Goal: Task Accomplishment & Management: Complete application form

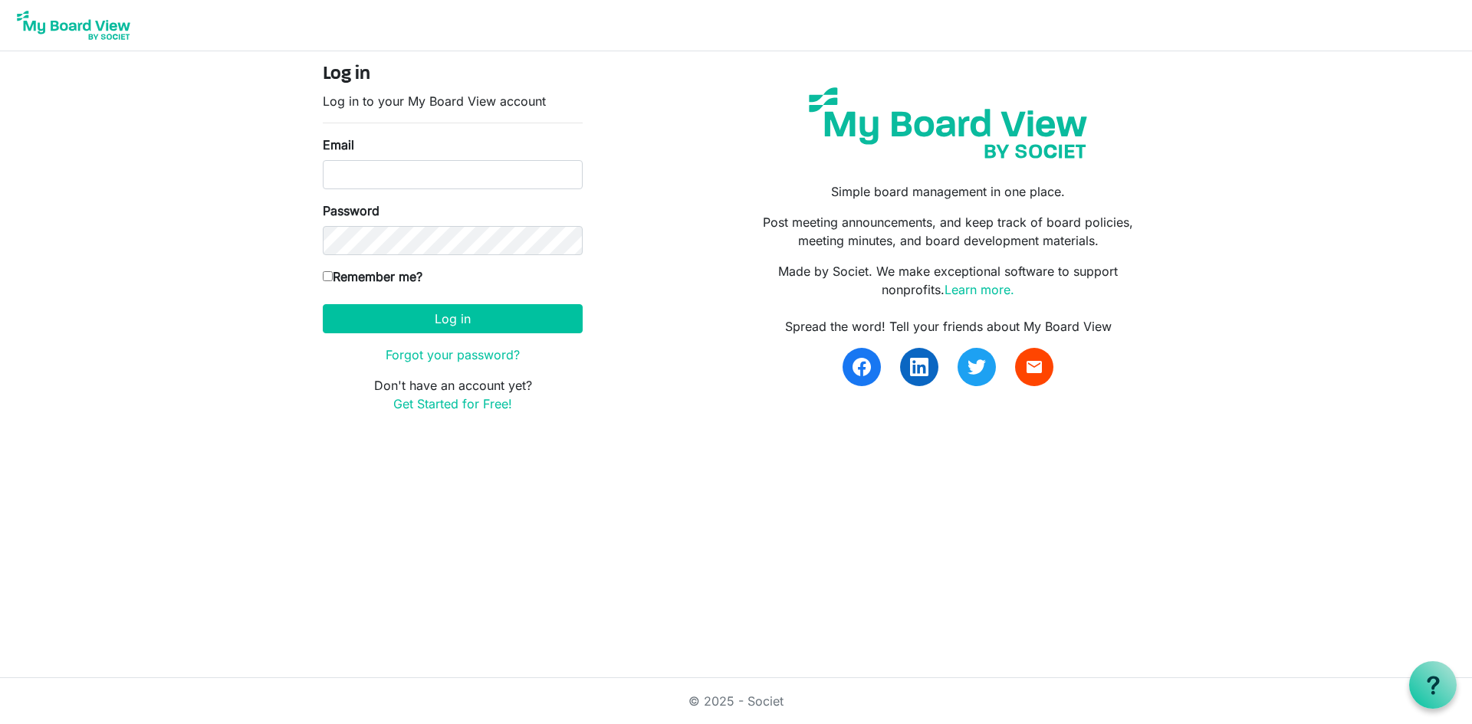
click at [962, 121] on img at bounding box center [947, 123] width 301 height 94
click at [91, 28] on img at bounding box center [73, 25] width 123 height 38
click at [448, 406] on link "Get Started for Free!" at bounding box center [452, 403] width 119 height 15
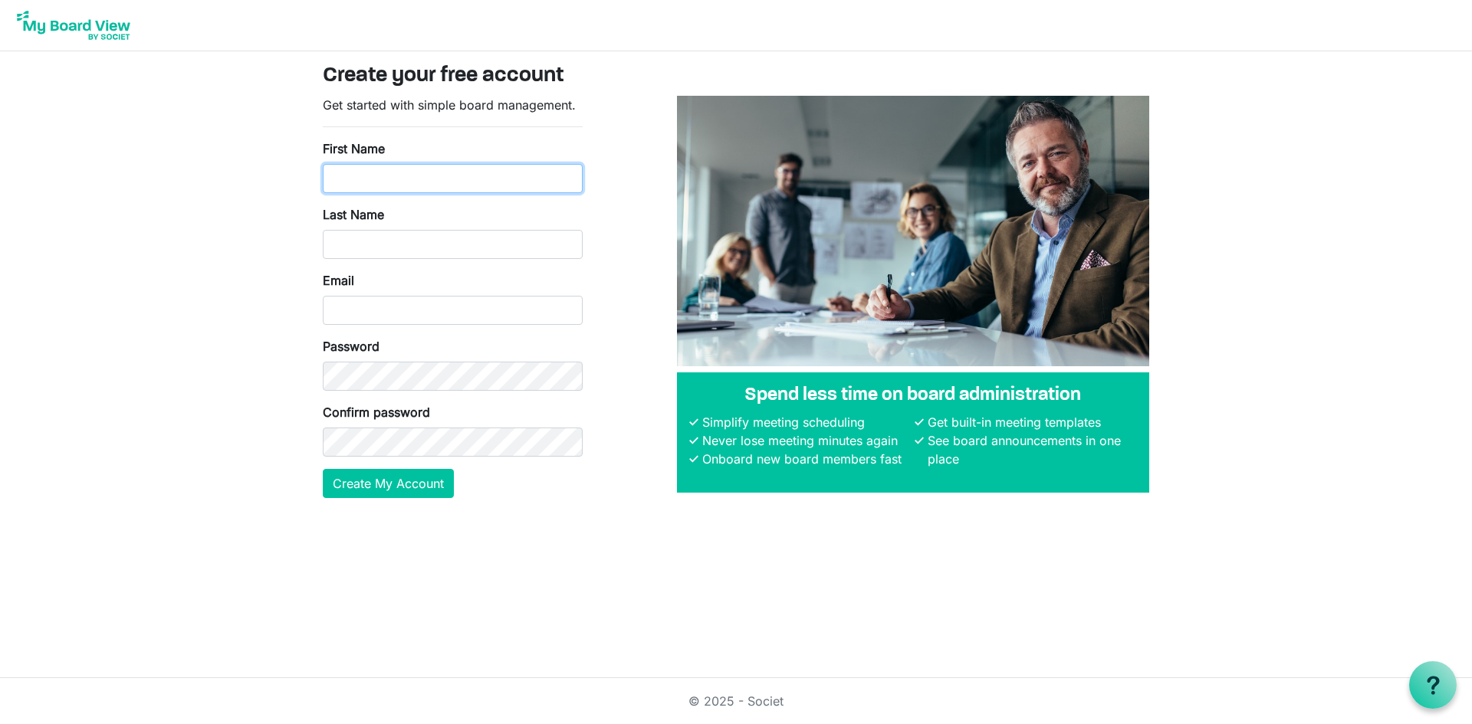
click at [427, 181] on input "First Name" at bounding box center [453, 178] width 260 height 29
type input "Shakeeb"
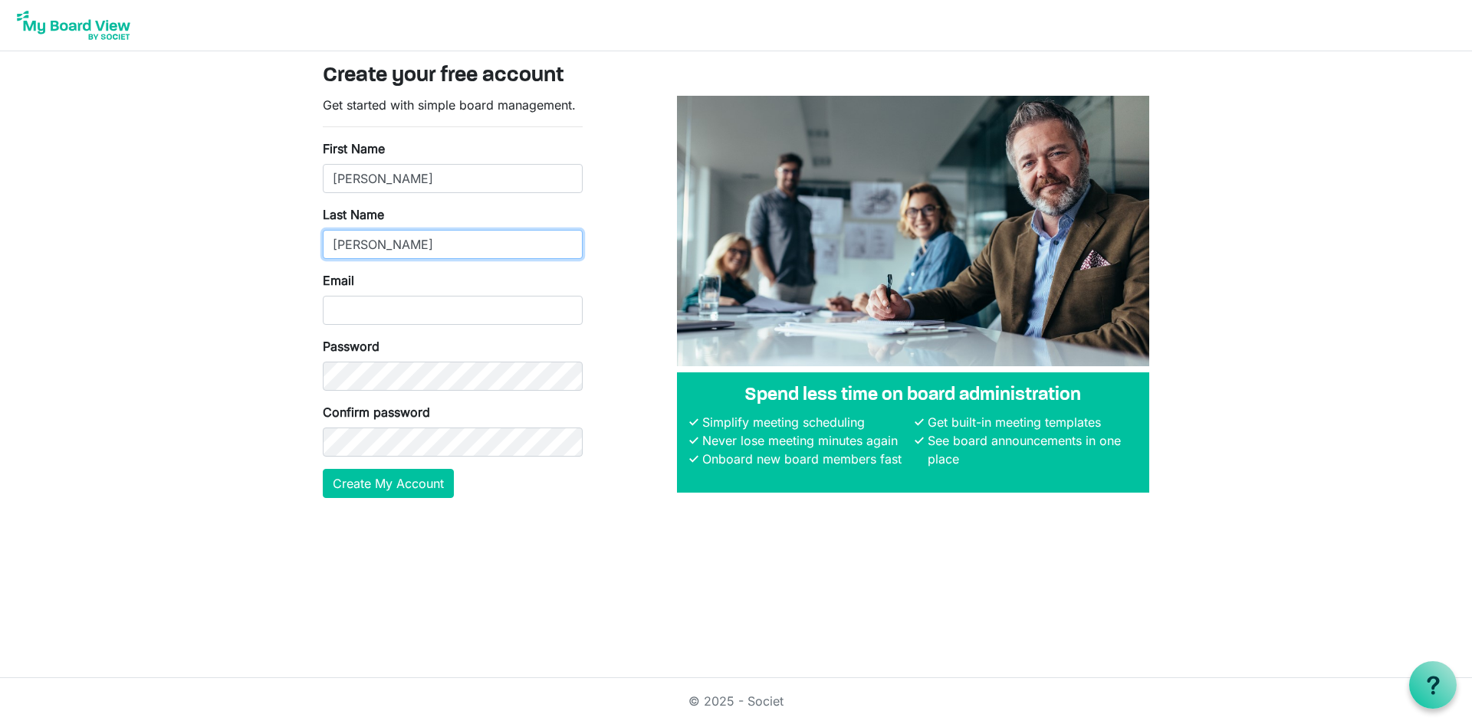
type input "Ahmad"
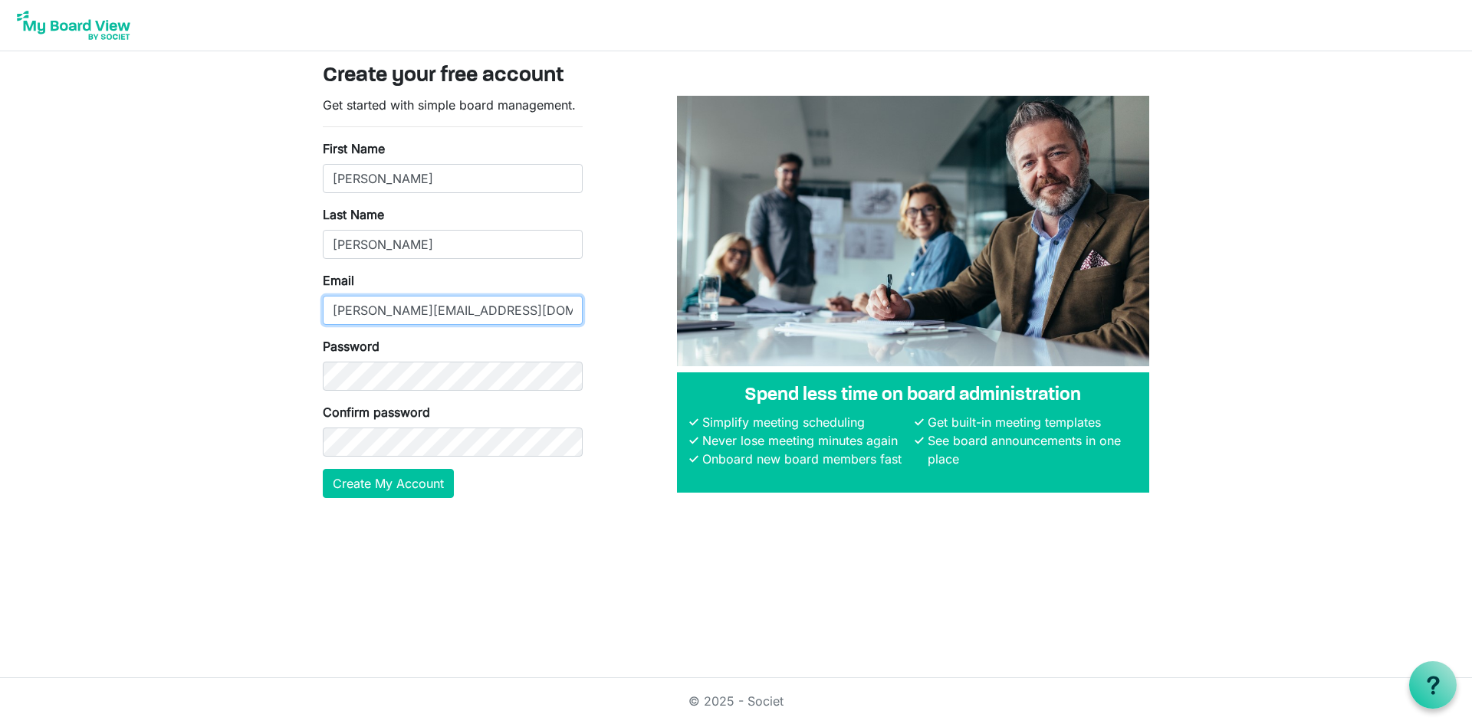
type input "shakeeb.ahmad@live.com"
click at [365, 485] on button "Create My Account" at bounding box center [388, 483] width 131 height 29
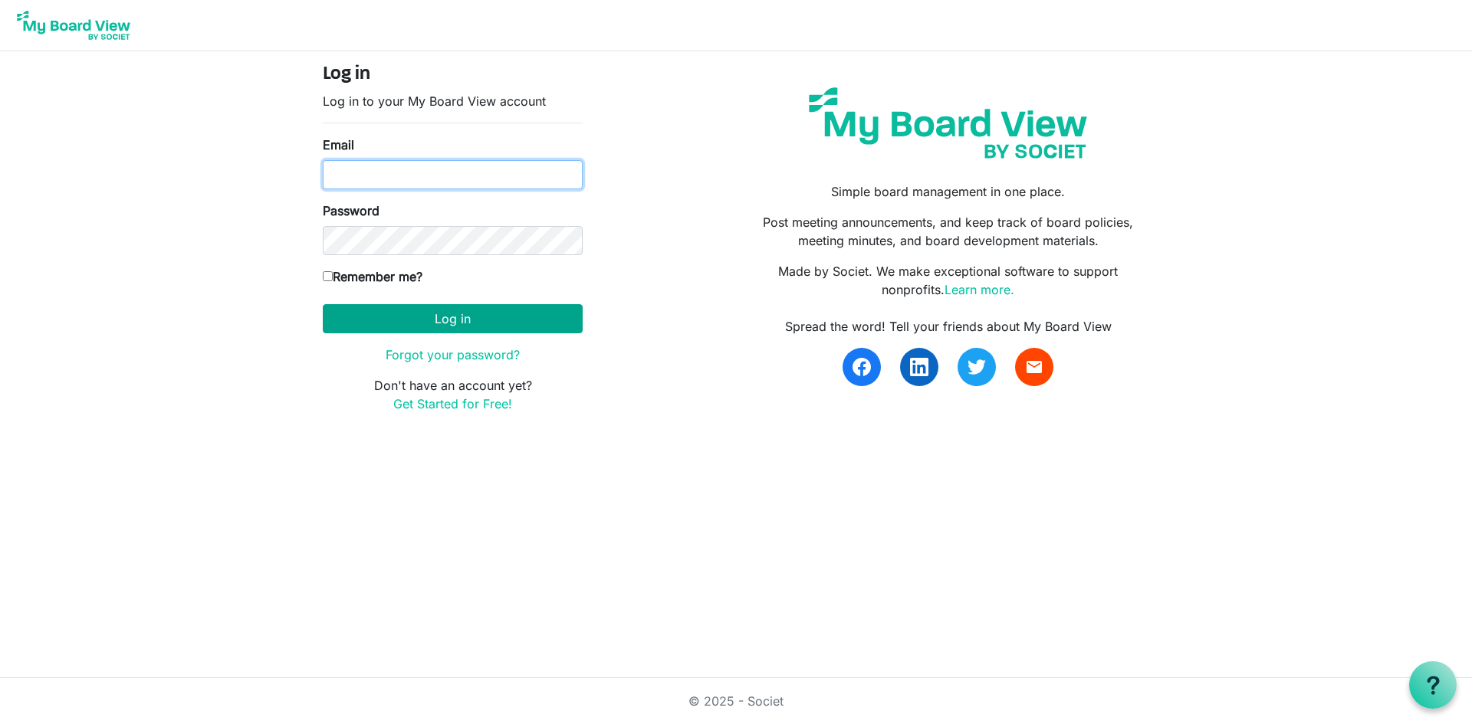
type input "shakeeb.ahmad@live.com"
click at [444, 316] on button "Log in" at bounding box center [453, 318] width 260 height 29
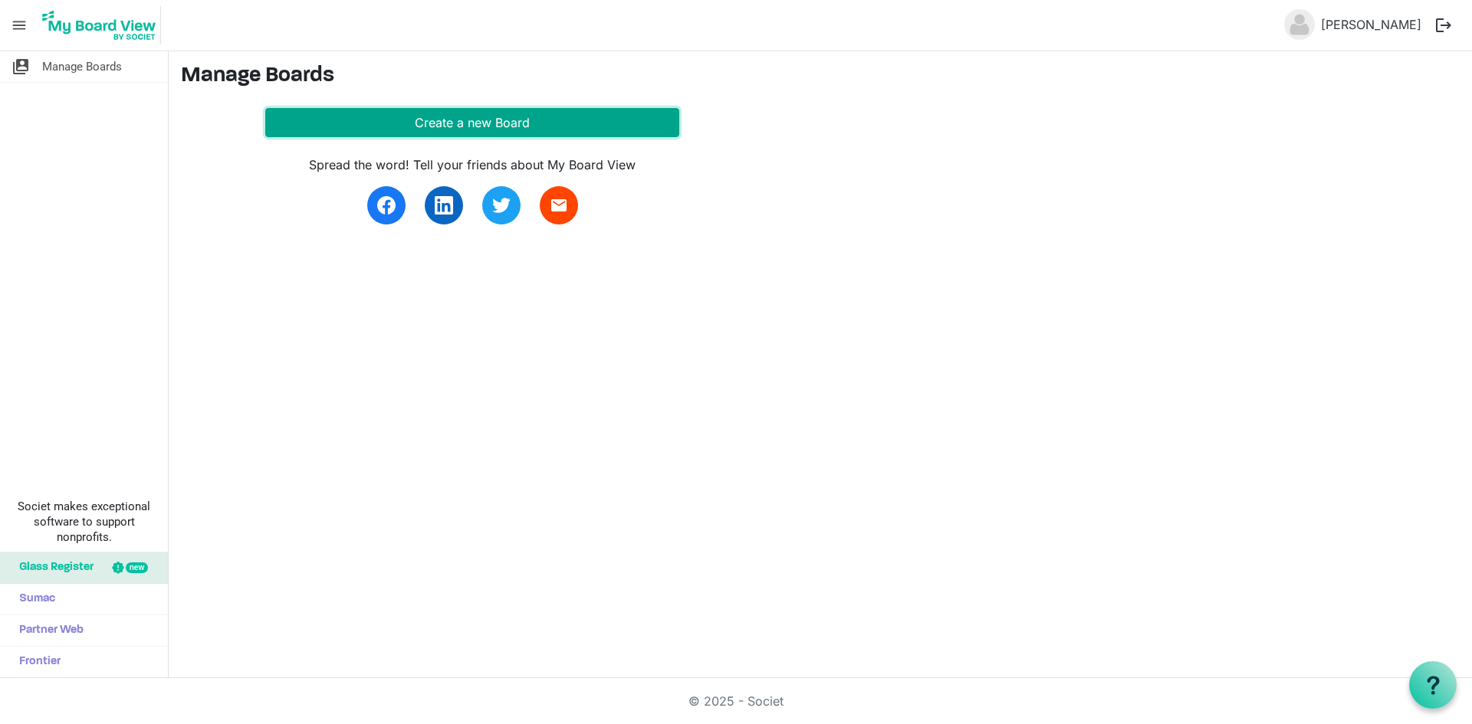
click at [481, 126] on button "Create a new Board" at bounding box center [472, 122] width 414 height 29
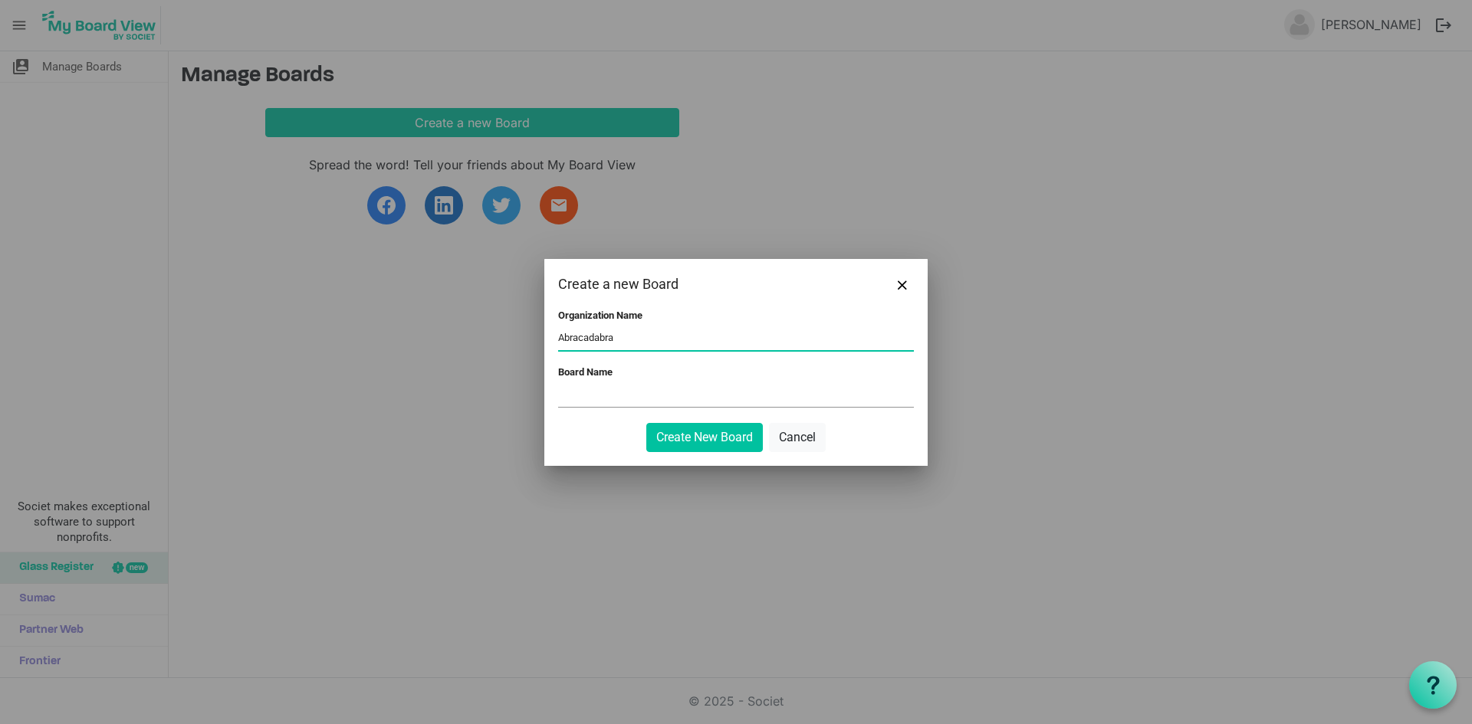
type input "Abracadabra"
click at [656, 396] on input "Board Name" at bounding box center [736, 395] width 356 height 23
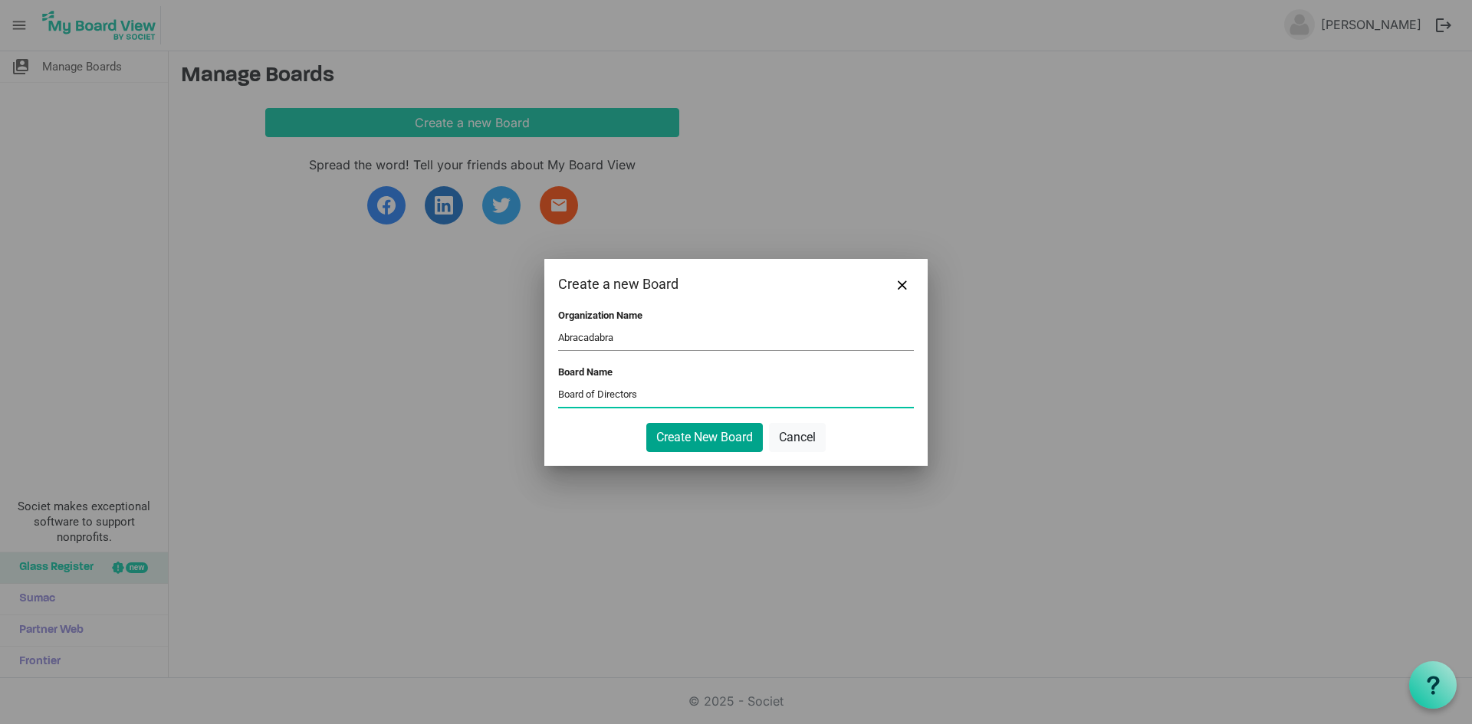
type input "Board of Directors"
click at [723, 433] on button "Create New Board" at bounding box center [704, 437] width 117 height 29
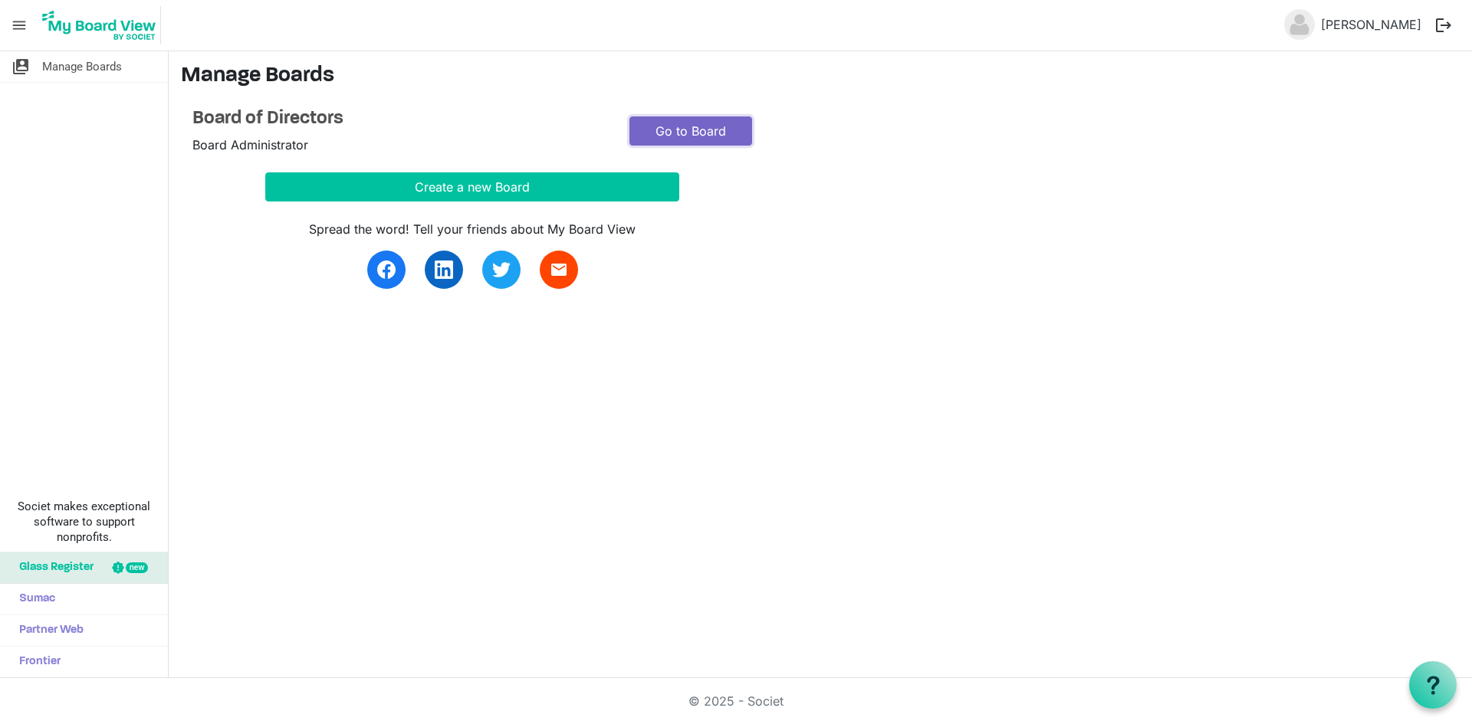
click at [711, 136] on link "Go to Board" at bounding box center [690, 131] width 123 height 29
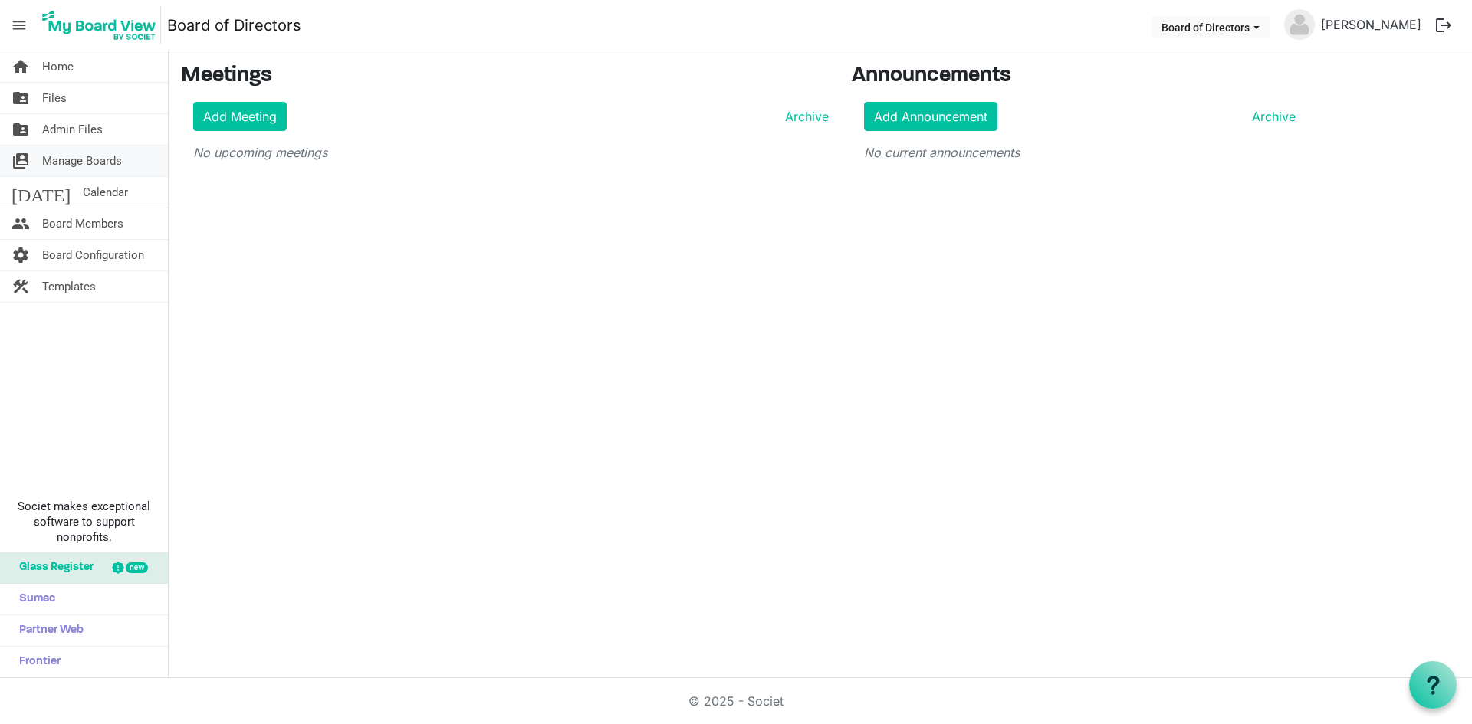
click at [90, 164] on span "Manage Boards" at bounding box center [82, 161] width 80 height 31
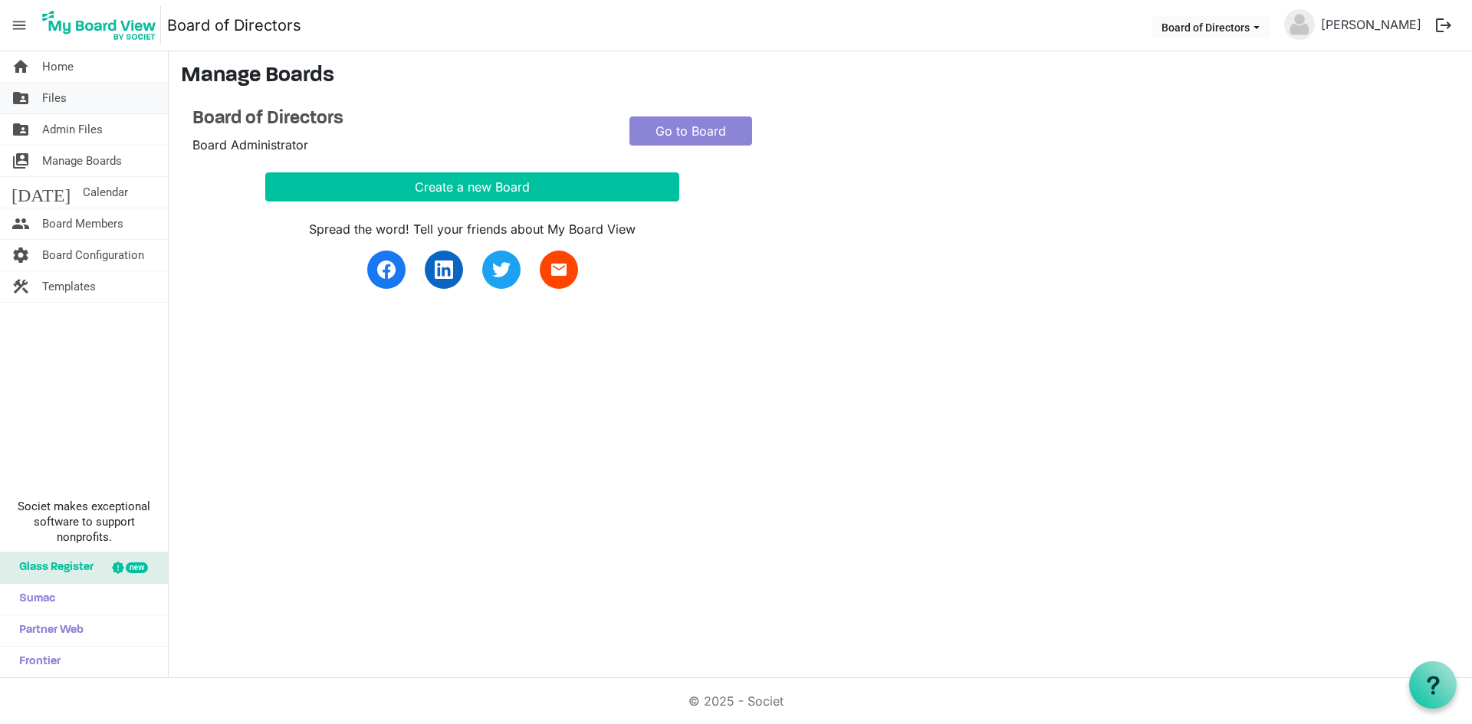
click at [58, 94] on span "Files" at bounding box center [54, 98] width 25 height 31
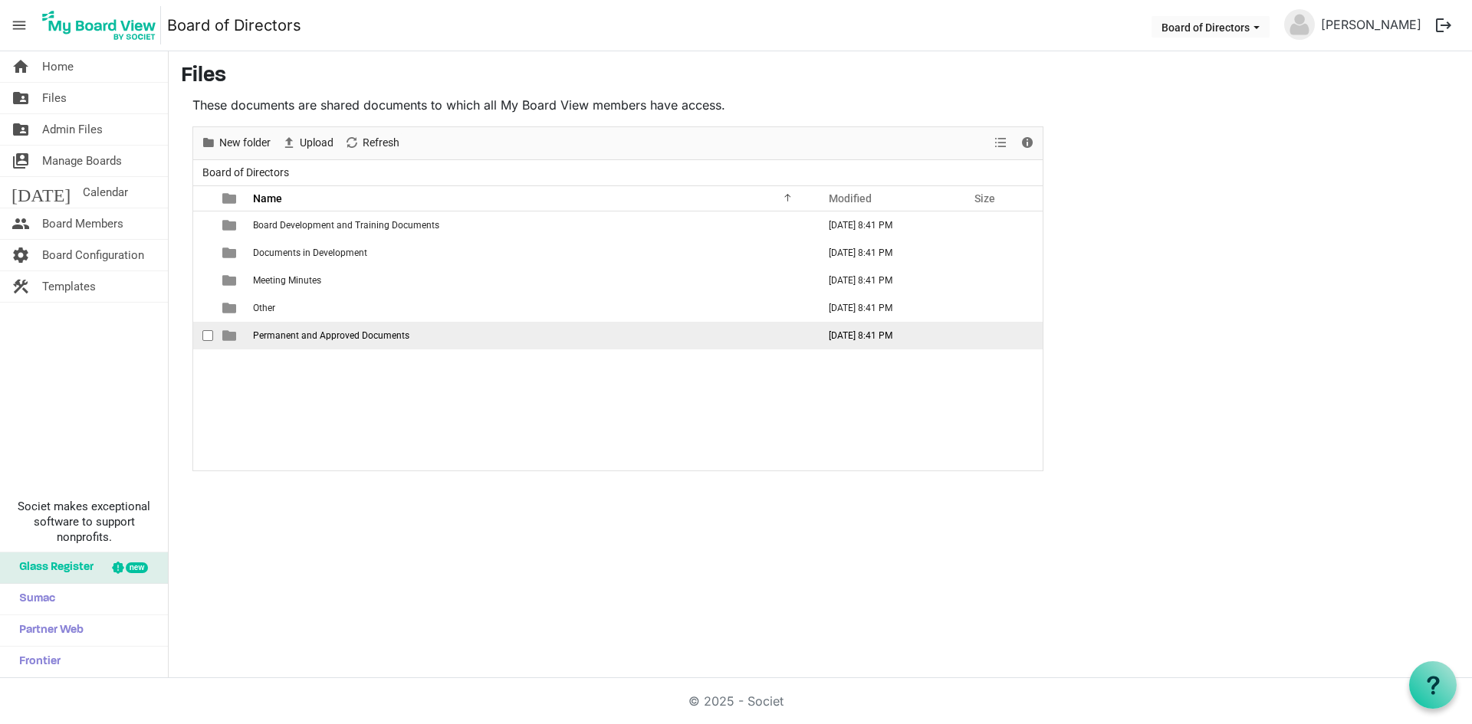
click at [299, 335] on span "Permanent and Approved Documents" at bounding box center [331, 335] width 156 height 11
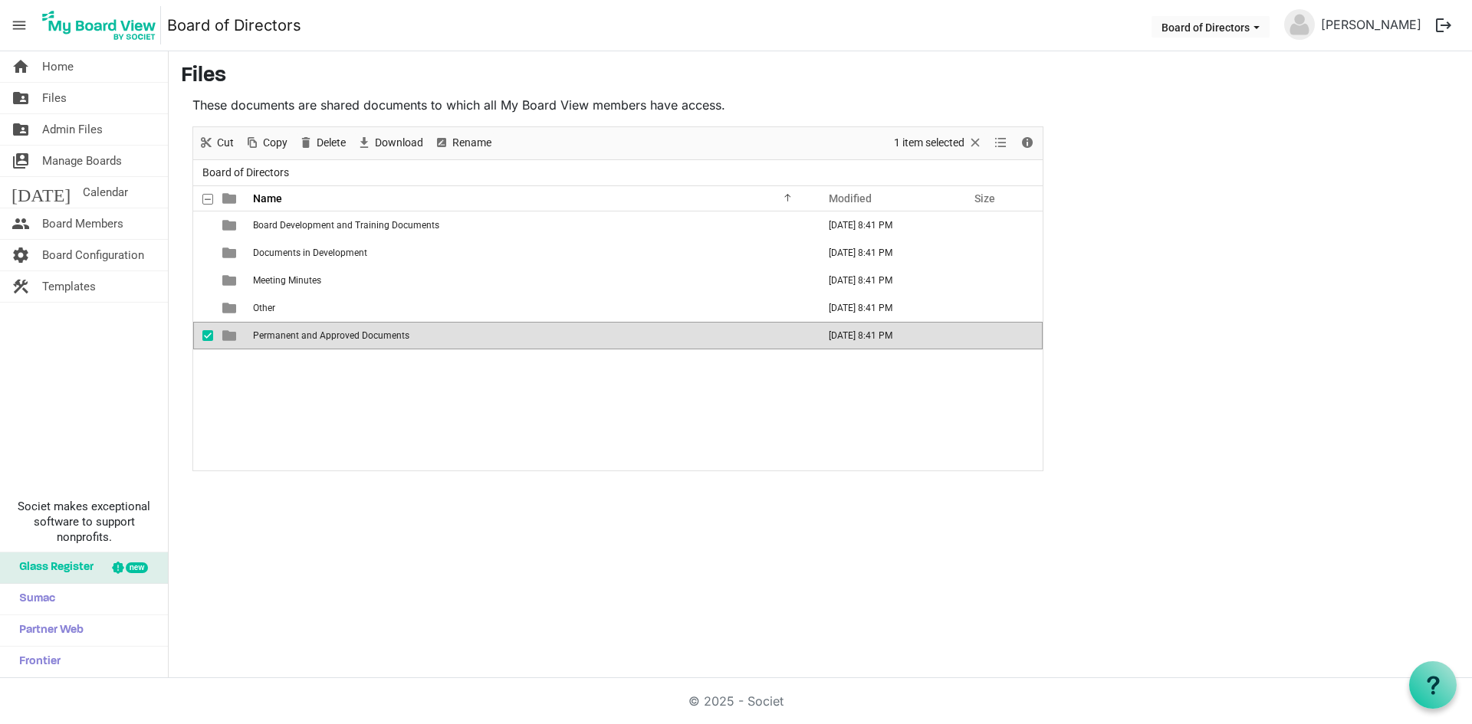
click at [299, 335] on span "Permanent and Approved Documents" at bounding box center [331, 335] width 156 height 11
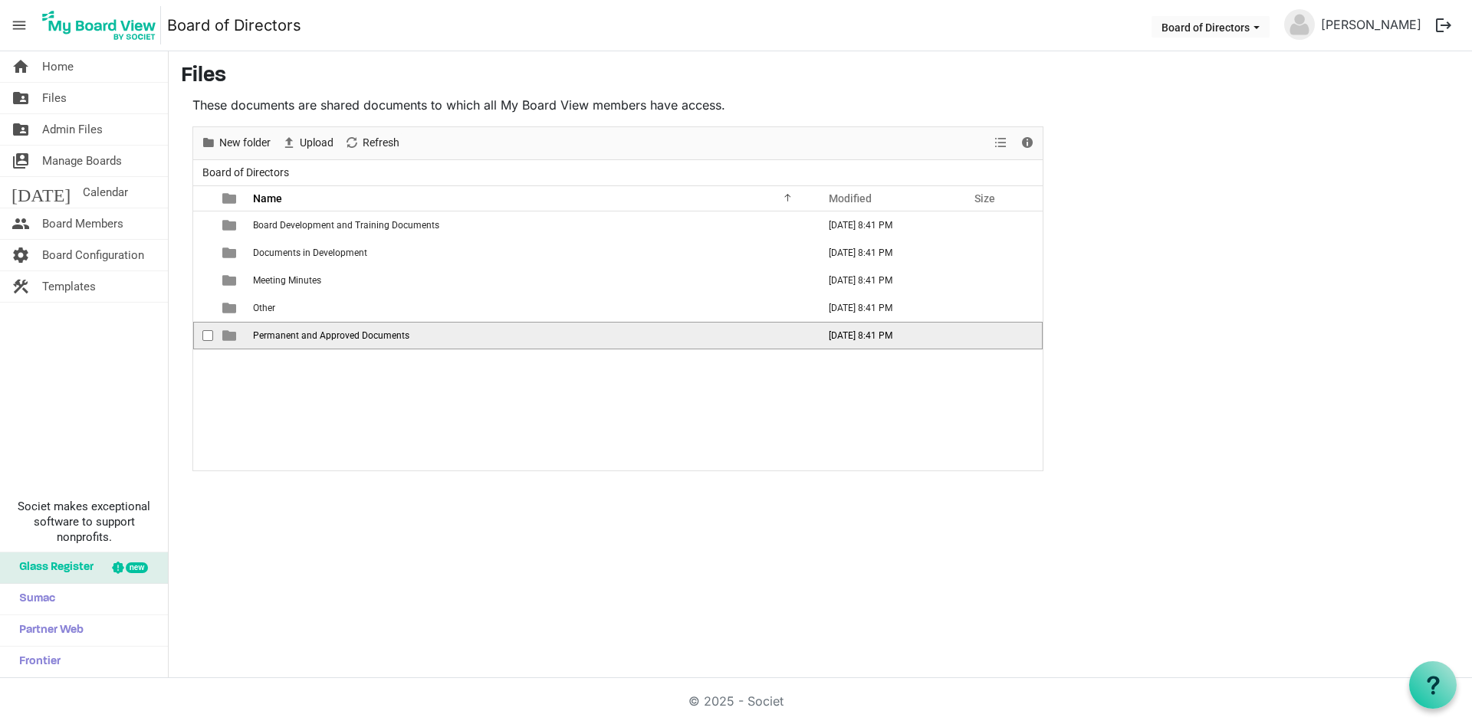
click at [299, 335] on span "Permanent and Approved Documents" at bounding box center [331, 335] width 156 height 11
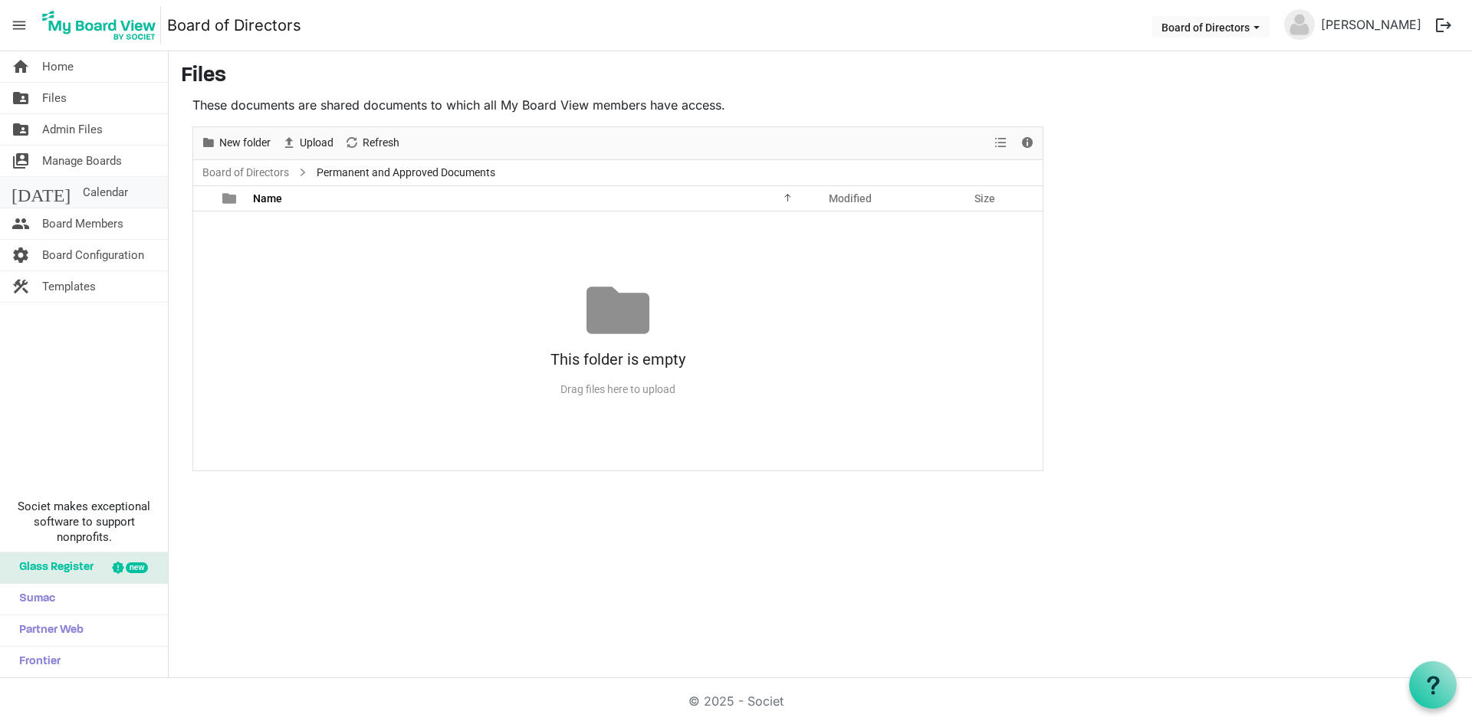
click at [83, 197] on span "Calendar" at bounding box center [105, 192] width 45 height 31
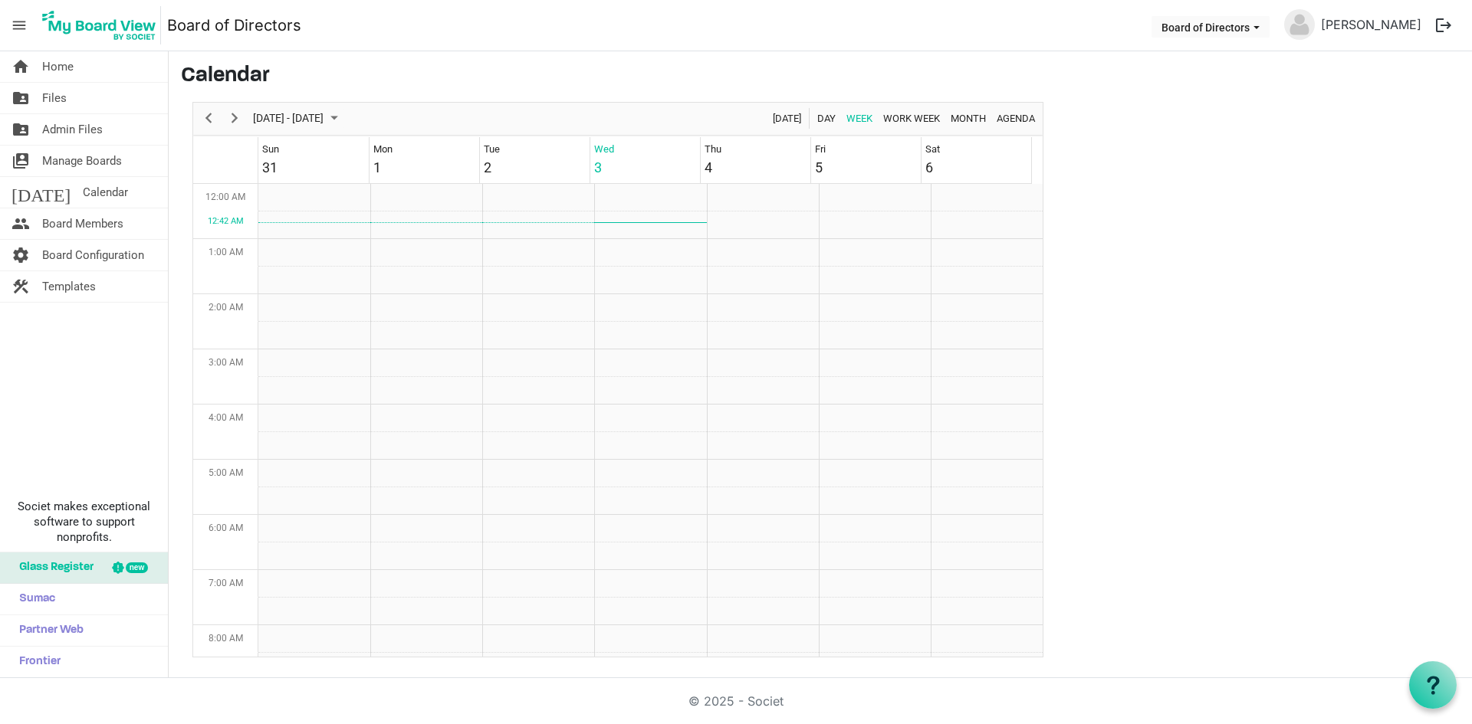
scroll to position [497, 0]
click at [75, 225] on span "Board Members" at bounding box center [82, 224] width 81 height 31
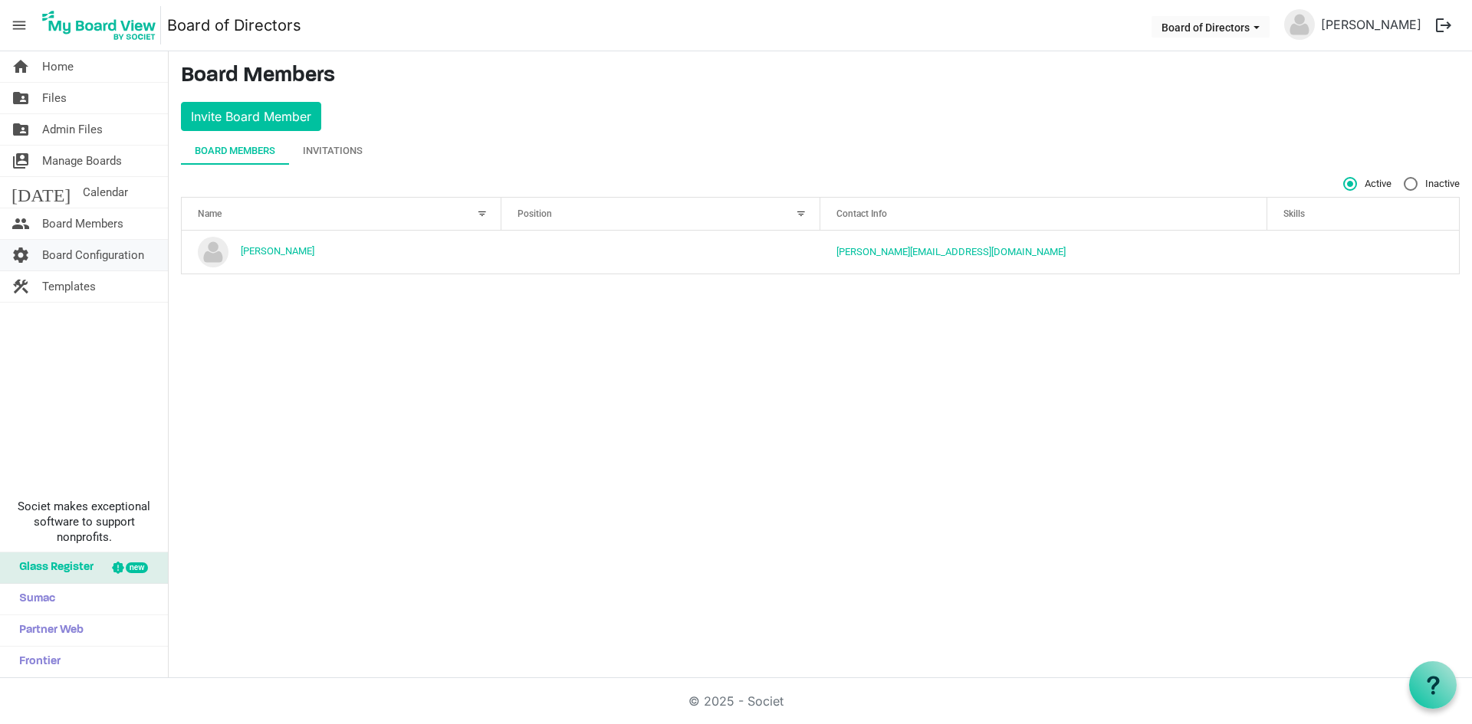
click at [84, 258] on span "Board Configuration" at bounding box center [93, 255] width 102 height 31
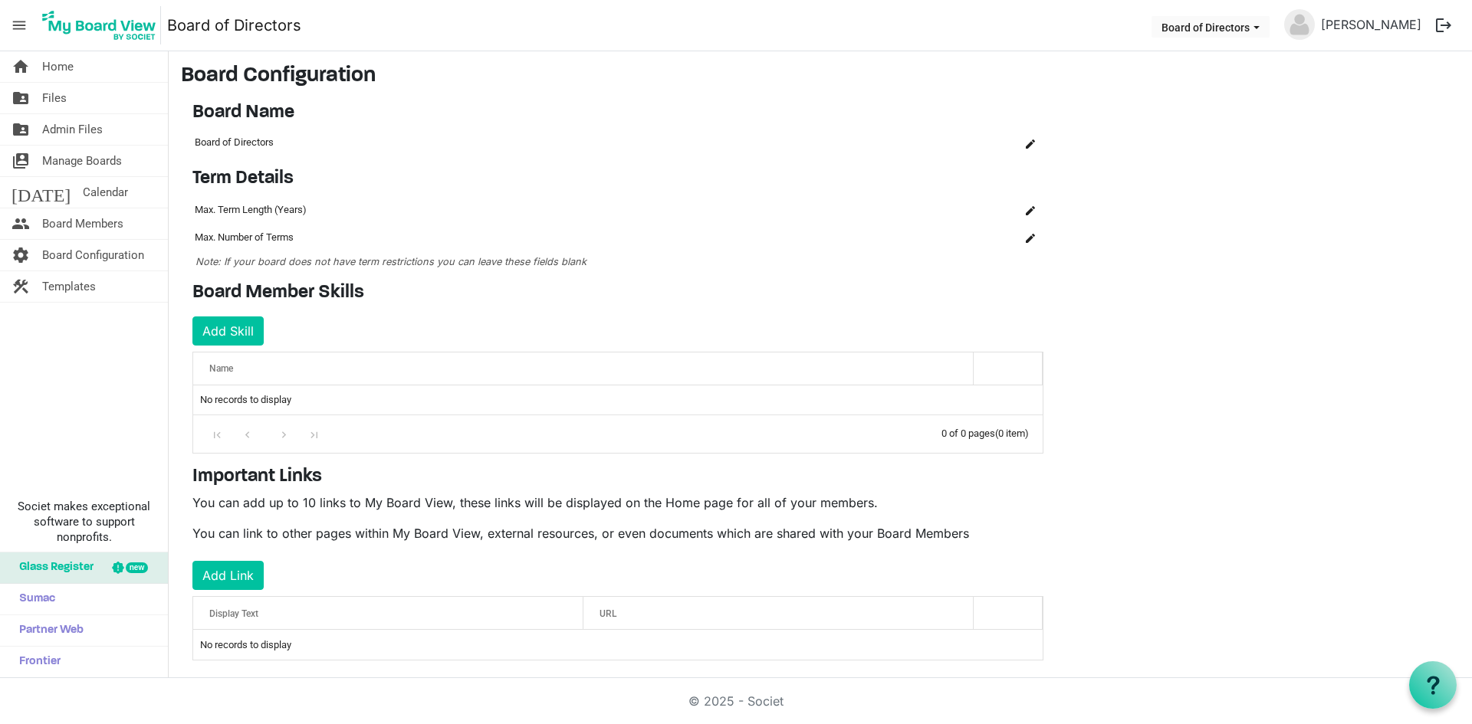
scroll to position [19, 0]
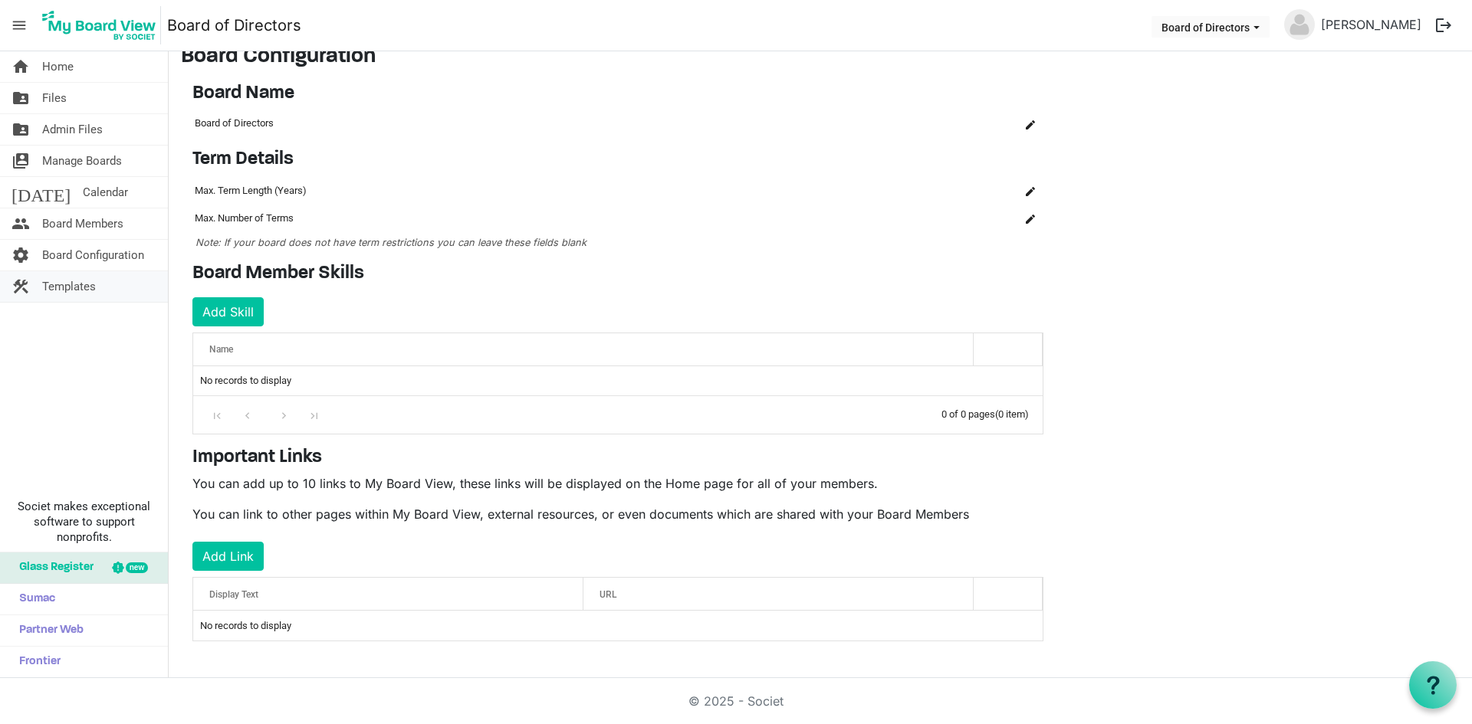
click at [74, 288] on span "Templates" at bounding box center [69, 286] width 54 height 31
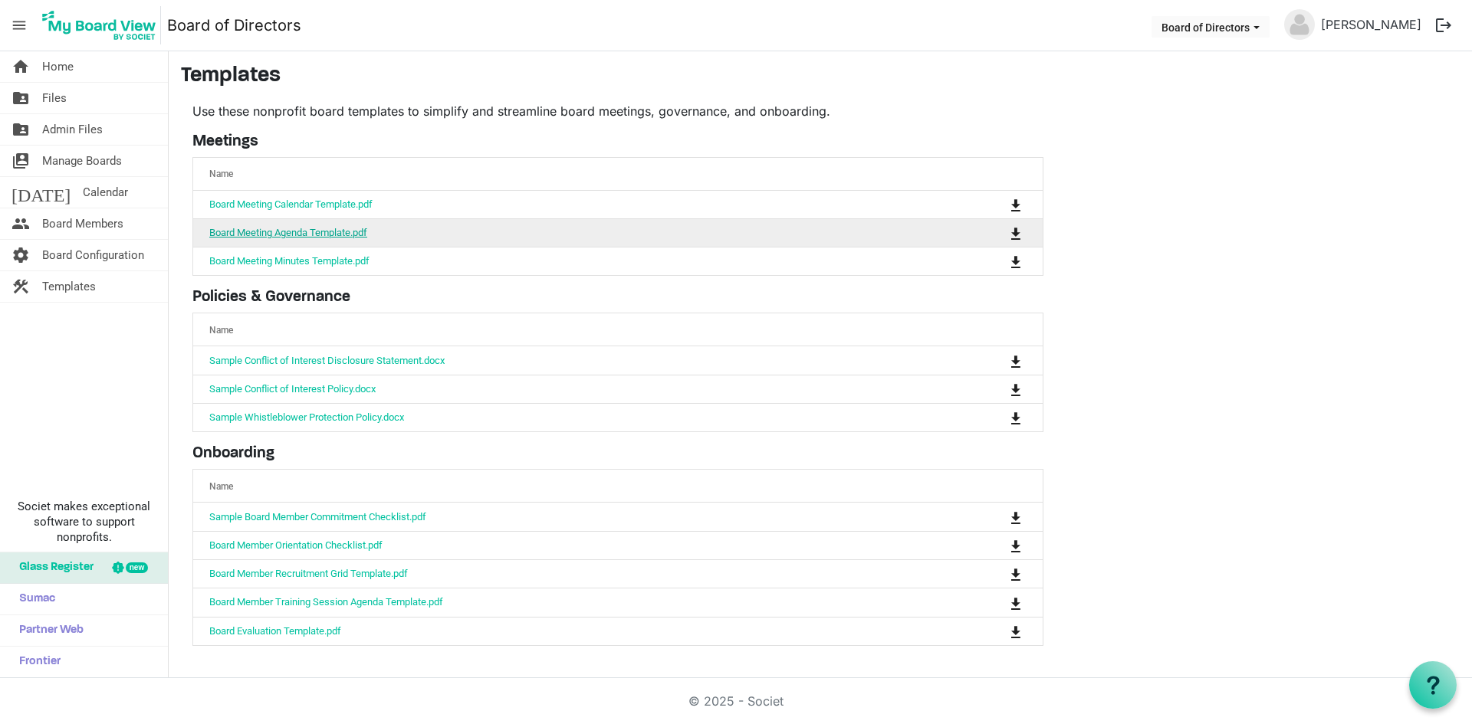
click at [291, 230] on link "Board Meeting Agenda Template.pdf" at bounding box center [288, 232] width 158 height 11
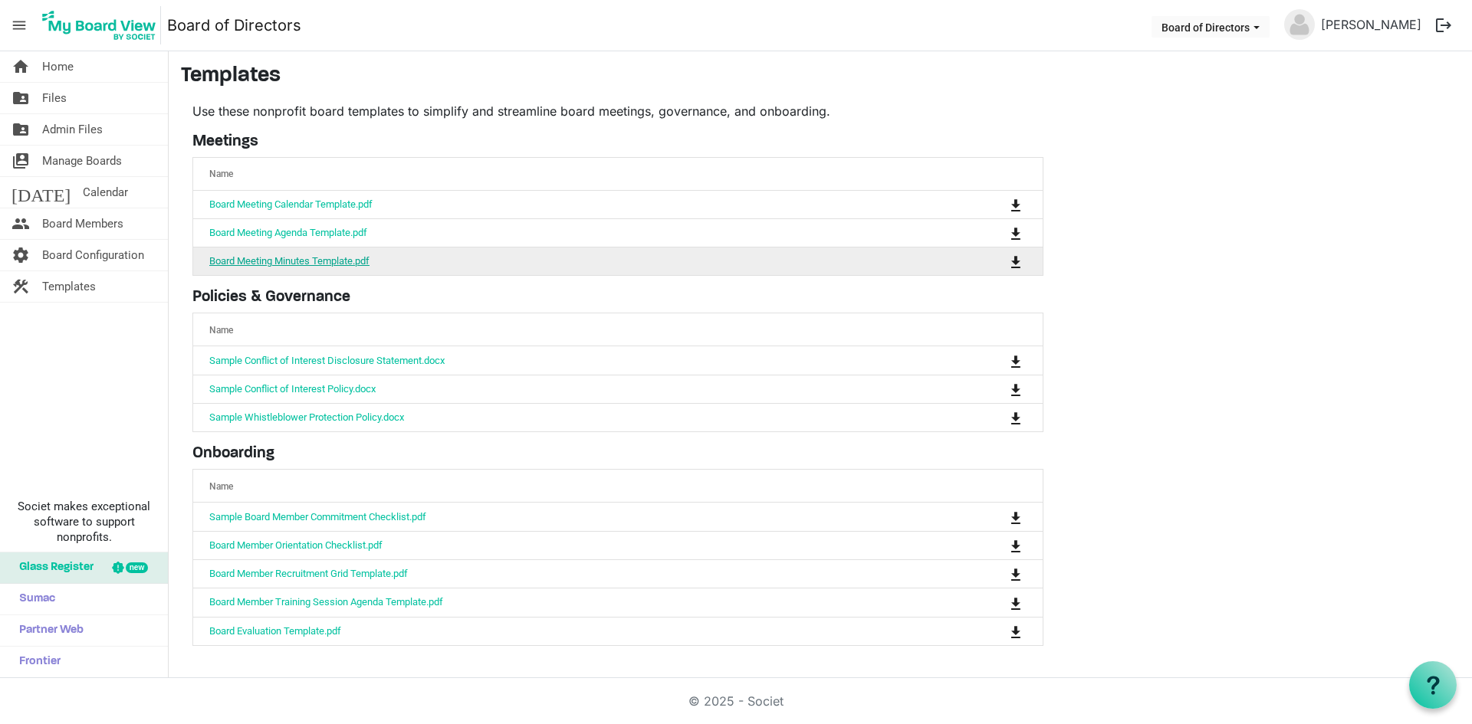
click at [302, 262] on link "Board Meeting Minutes Template.pdf" at bounding box center [289, 260] width 160 height 11
